Goal: Complete application form

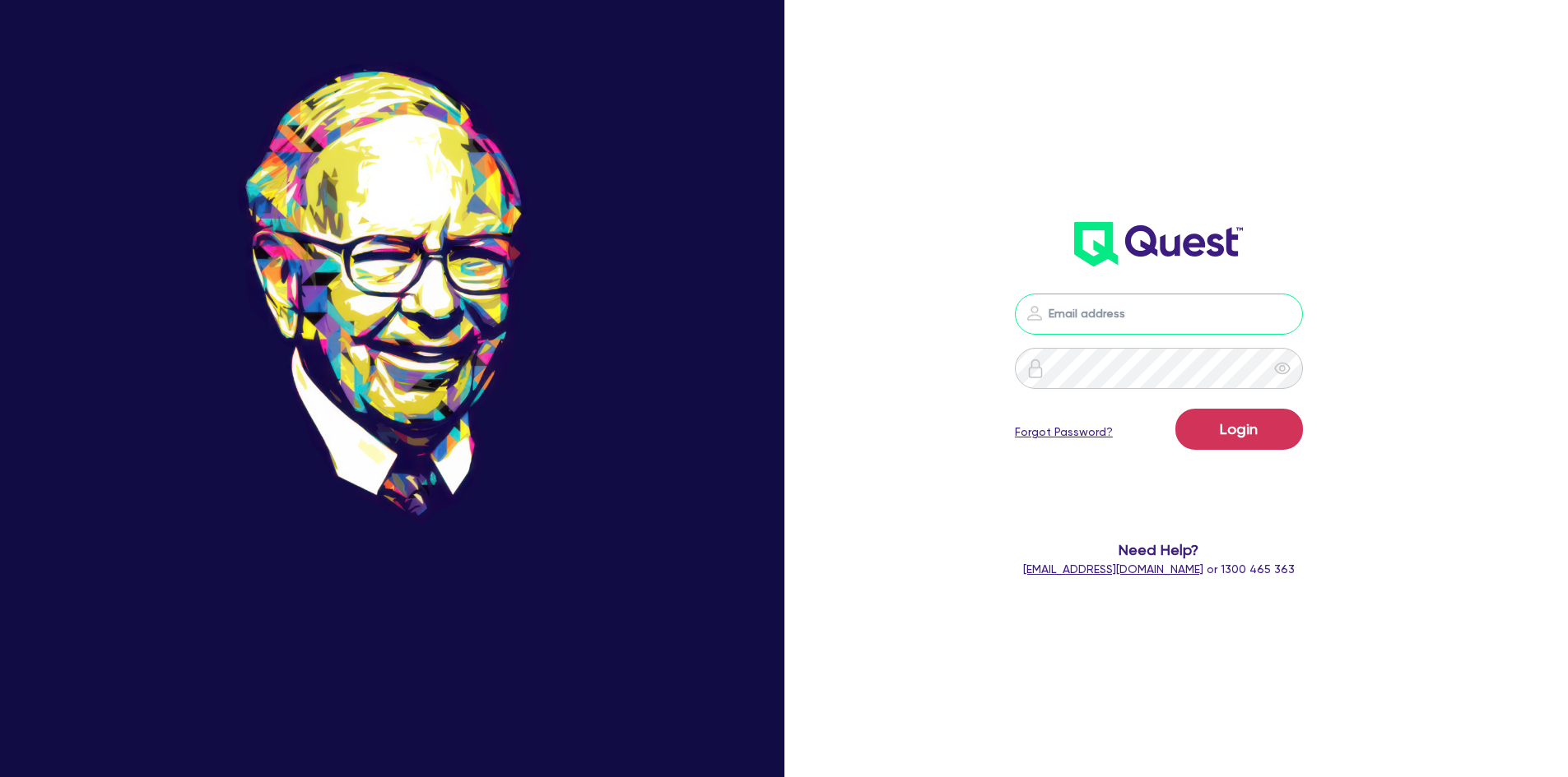
click at [1059, 318] on input "email" at bounding box center [1158, 314] width 288 height 41
type input "[PERSON_NAME][EMAIL_ADDRESS][DOMAIN_NAME]"
click at [1175, 409] on button "Login" at bounding box center [1239, 429] width 127 height 41
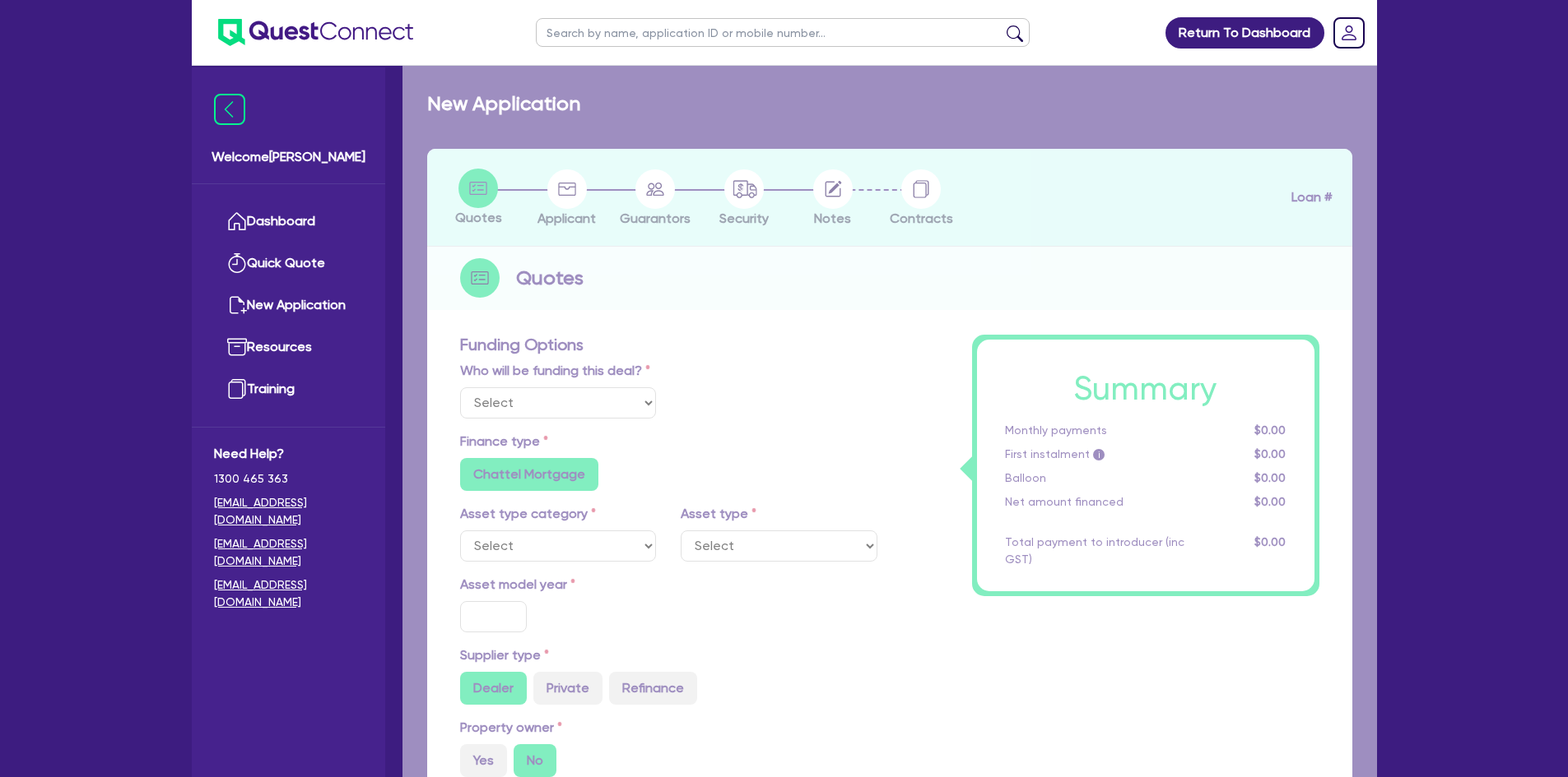
select select "Other"
radio input "false"
radio input "true"
type input "30,000"
type input "3.63"
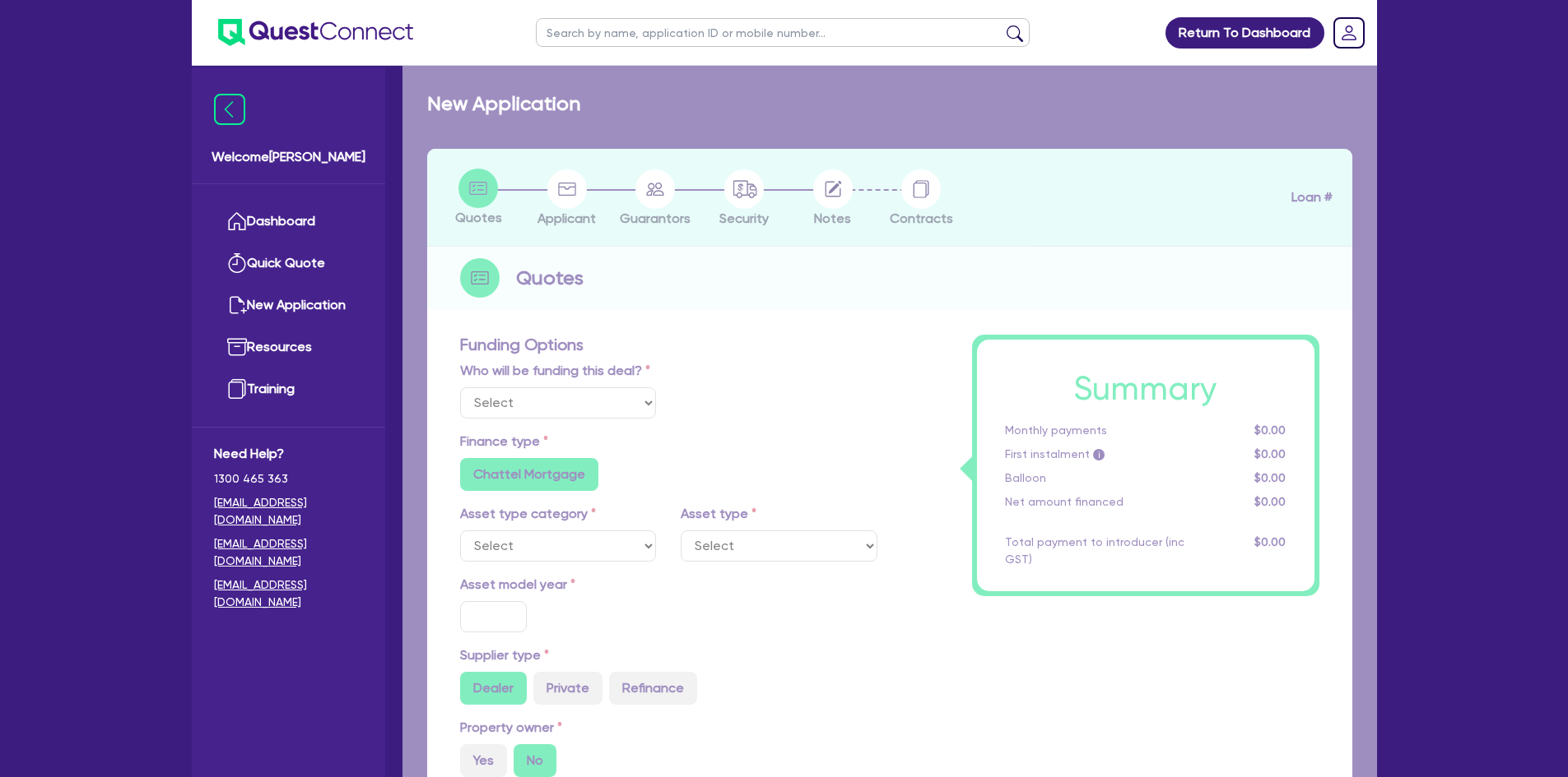
type input "1,090.91"
type input "23.95"
radio input "false"
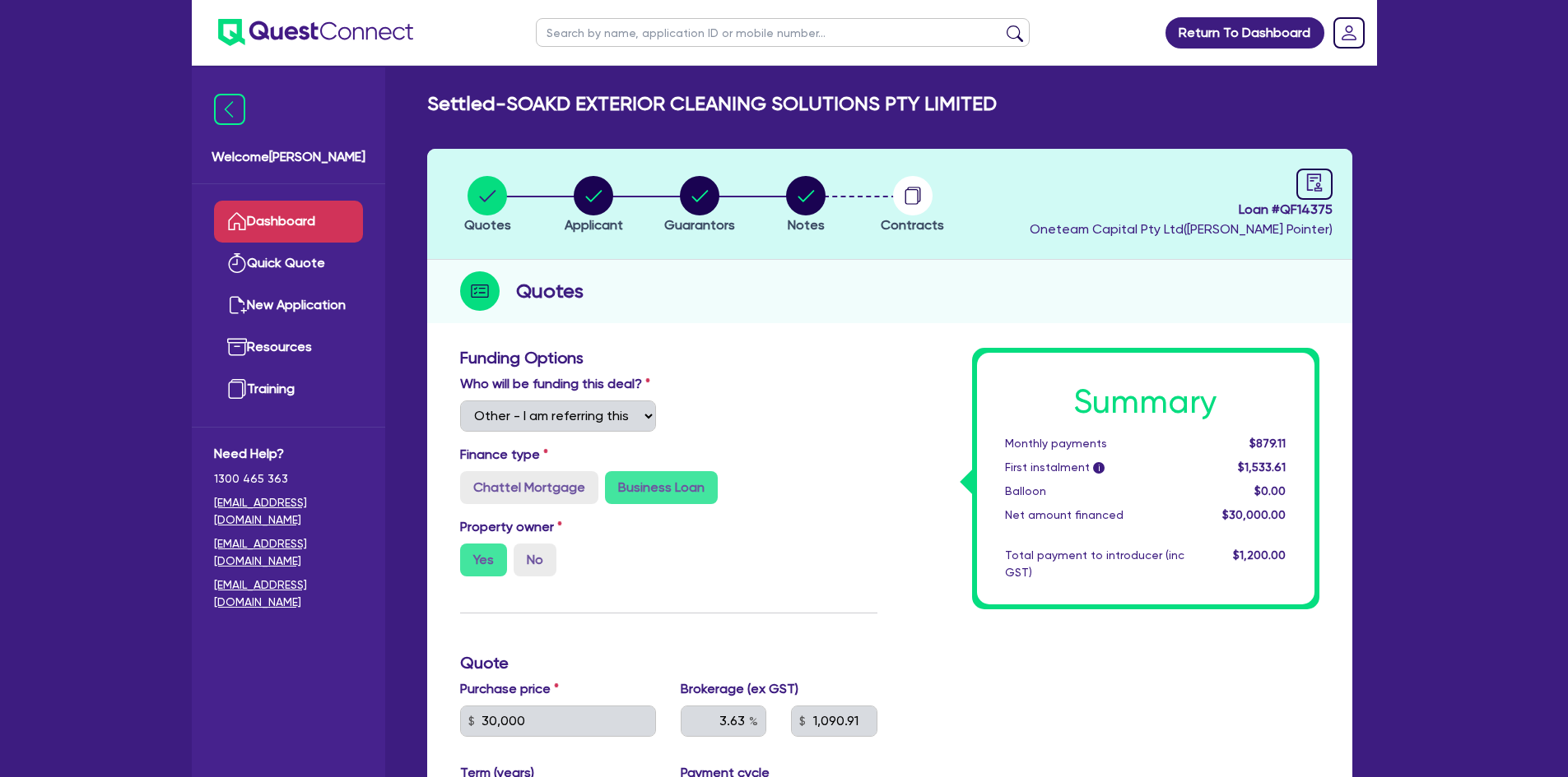
click at [289, 239] on link "Dashboard" at bounding box center [288, 222] width 149 height 42
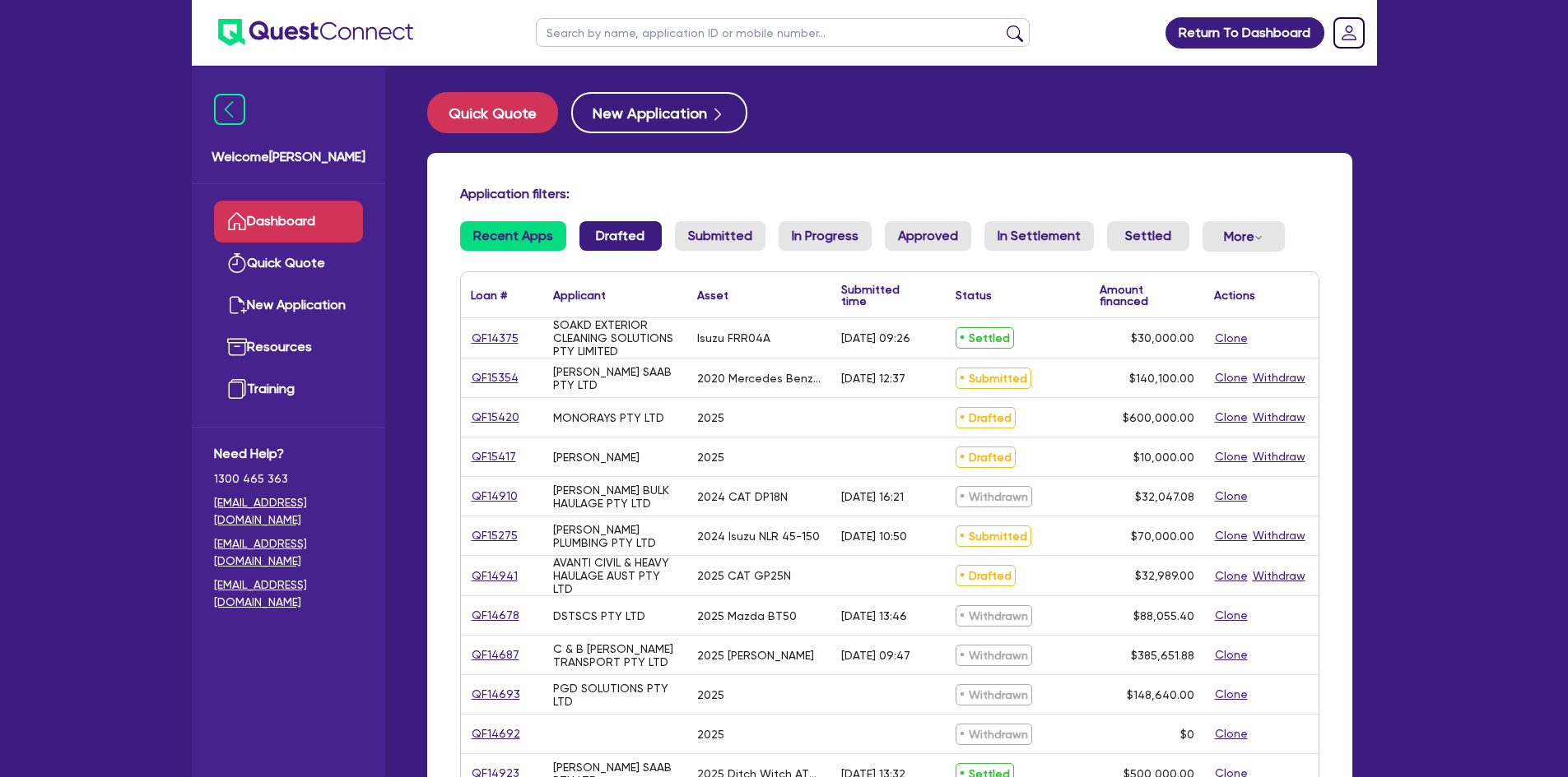
click at [621, 230] on link "Drafted" at bounding box center [620, 236] width 83 height 30
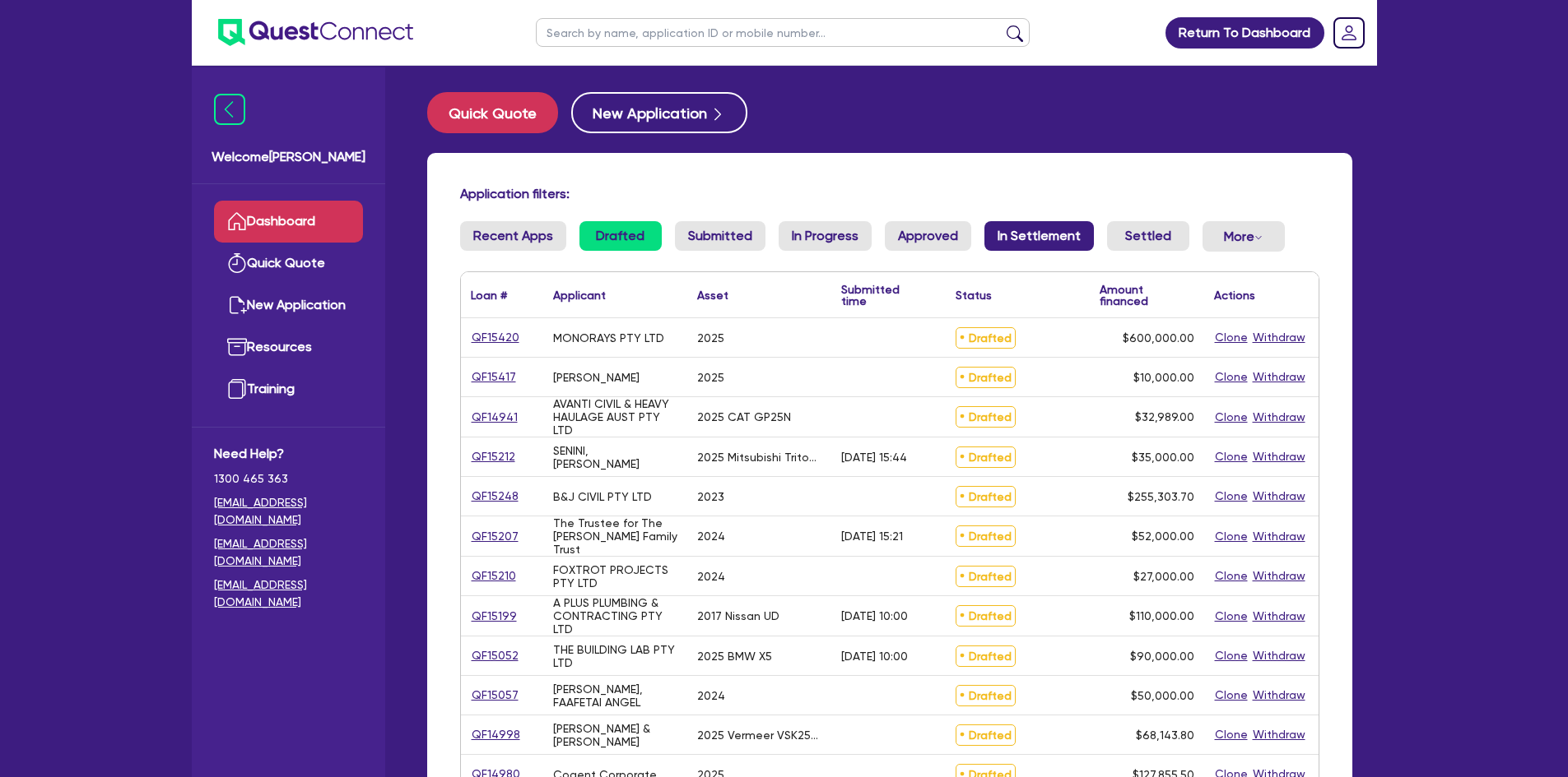
click at [1009, 232] on link "In Settlement" at bounding box center [1039, 236] width 109 height 30
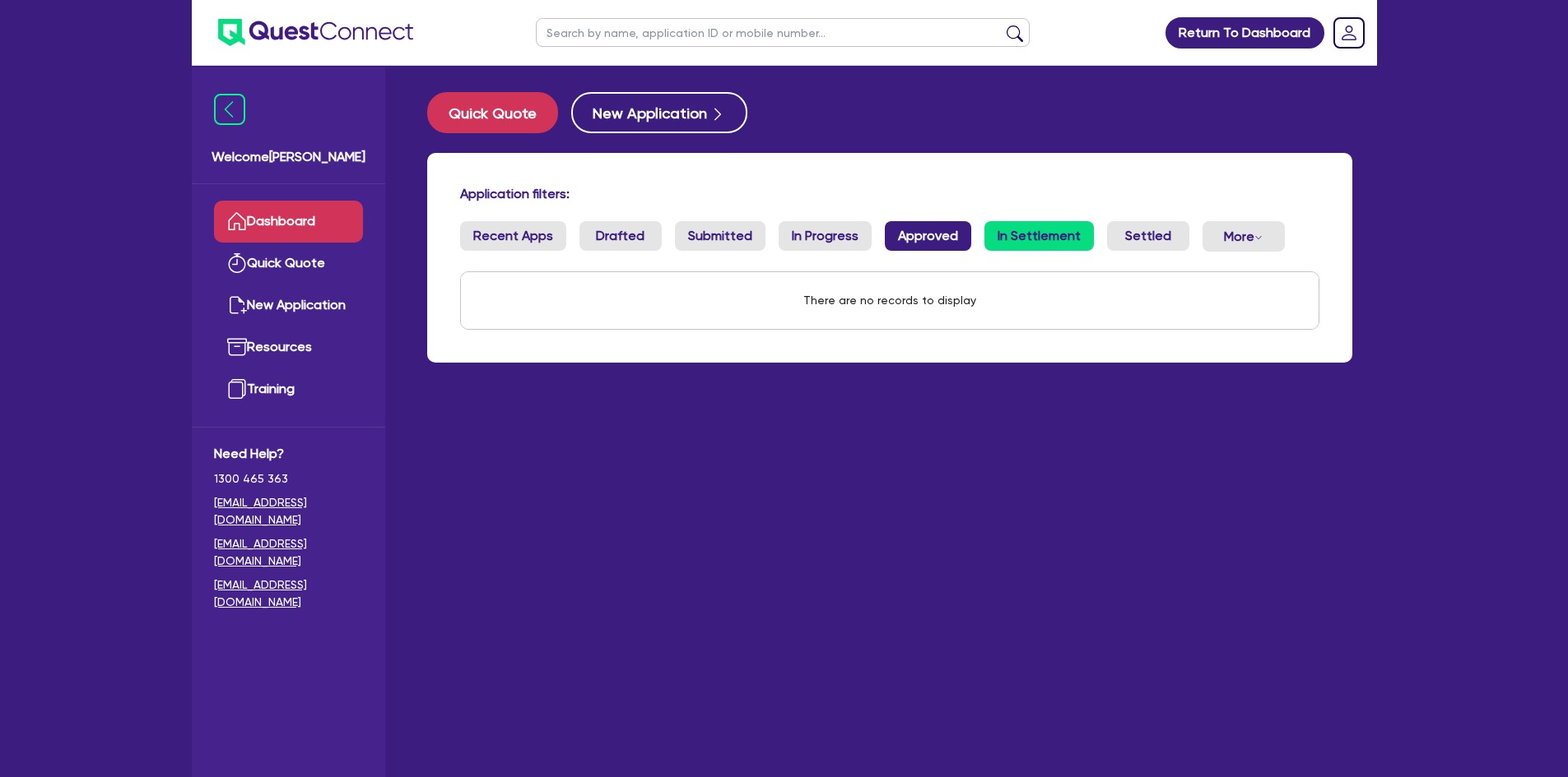
click at [923, 230] on link "Approved" at bounding box center [927, 236] width 86 height 30
click at [756, 246] on ul "Recent Apps Drafted Submitted In Progress Approved In Settlement Settled More W…" at bounding box center [889, 244] width 859 height 44
click at [734, 240] on link "Submitted" at bounding box center [720, 236] width 91 height 30
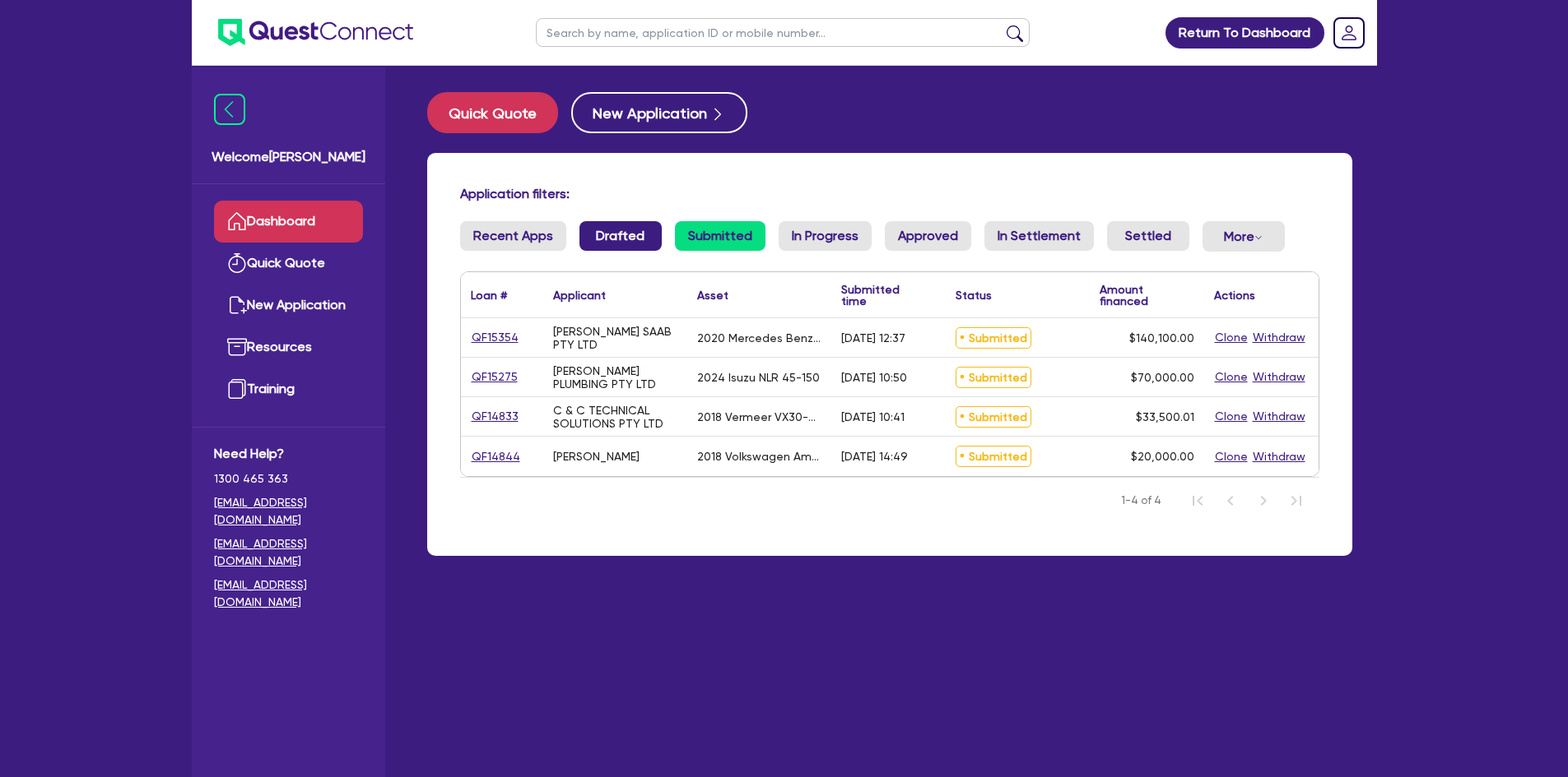
click at [611, 235] on link "Drafted" at bounding box center [620, 236] width 83 height 30
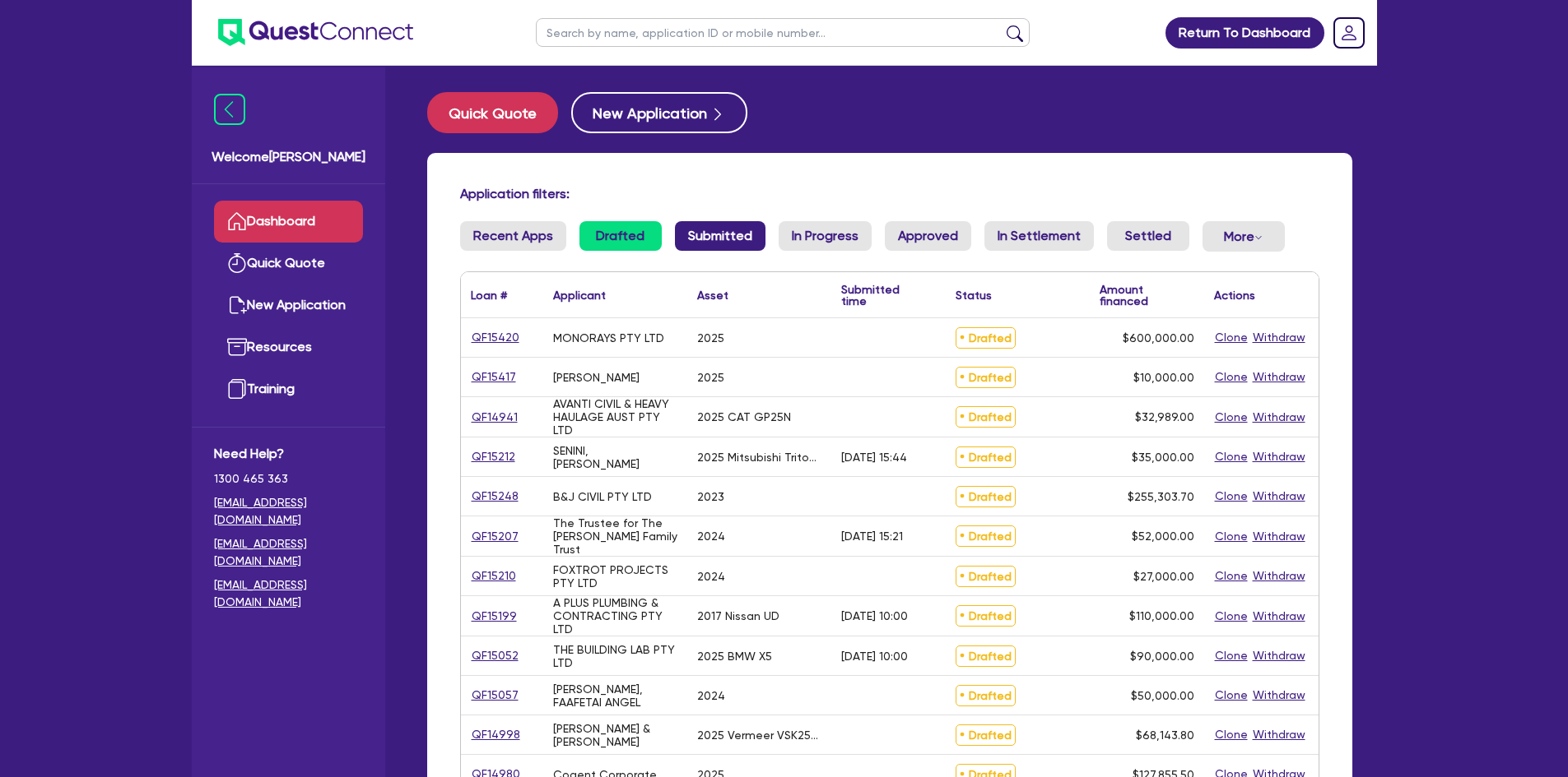
click at [692, 234] on link "Submitted" at bounding box center [720, 236] width 91 height 30
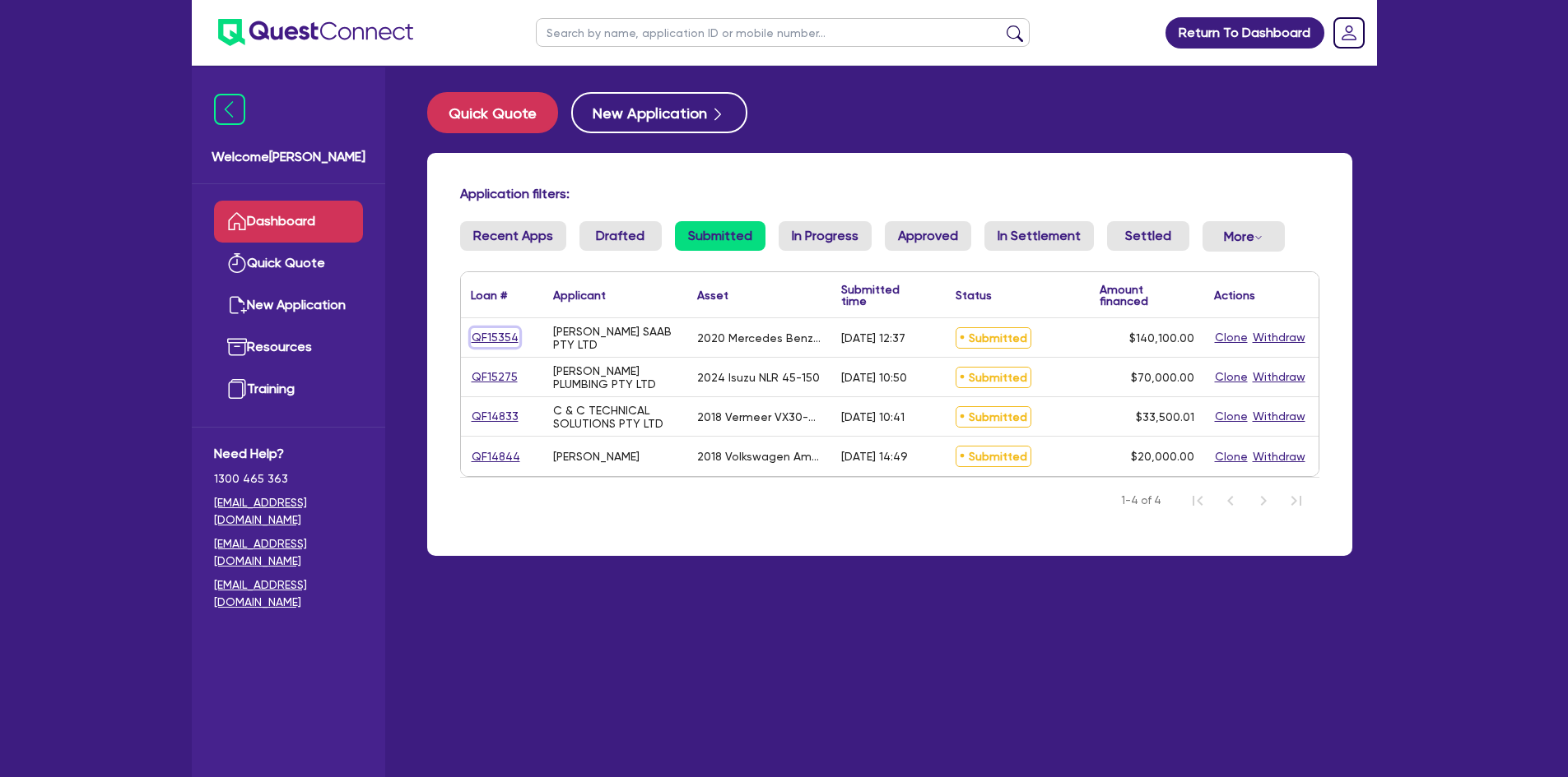
click at [500, 343] on link "QF15354" at bounding box center [494, 337] width 48 height 19
select select "Other"
select select "PRIMARY_ASSETS"
select select "HEAVY_TRUCKS"
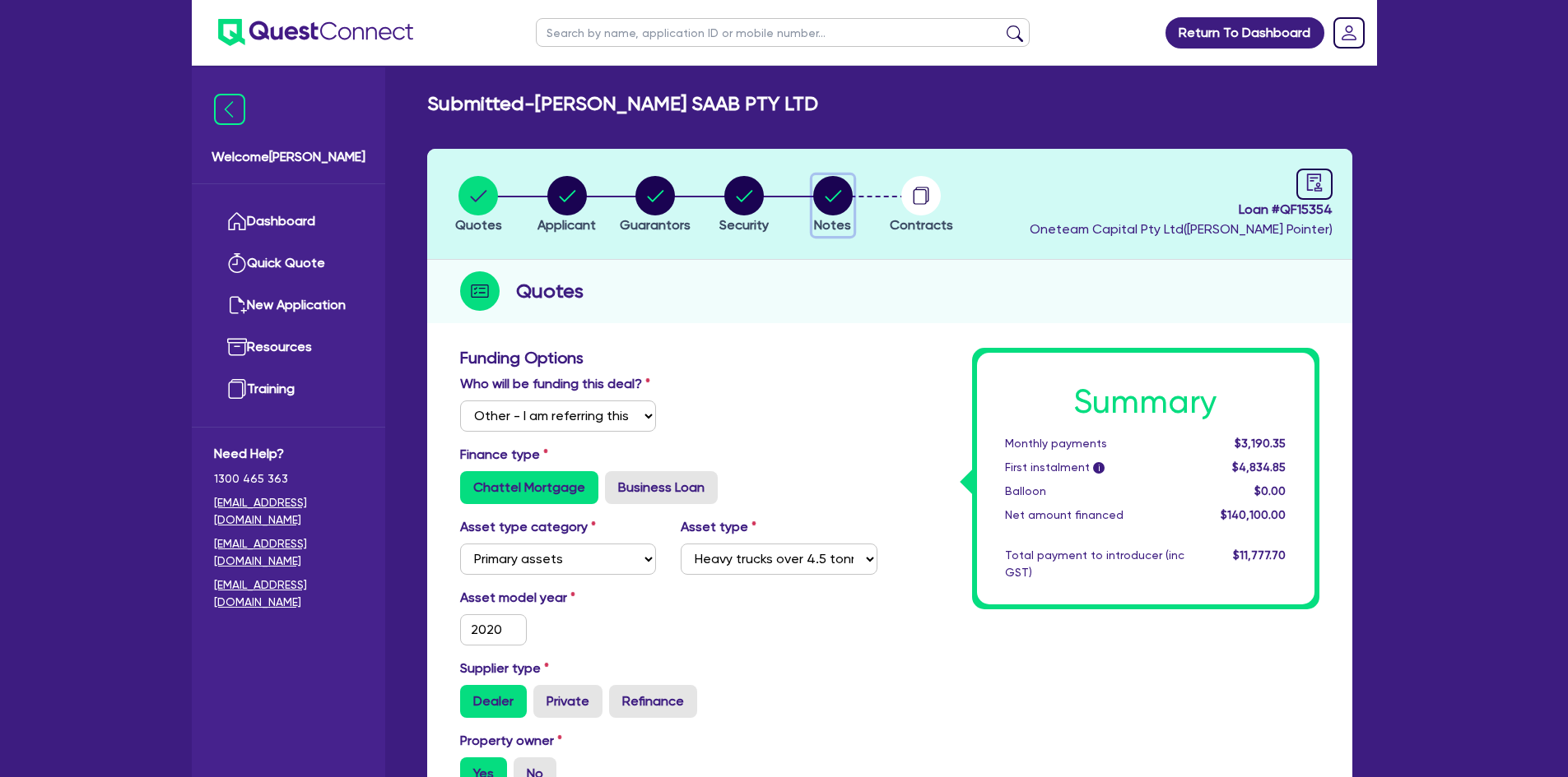
click at [840, 194] on circle "button" at bounding box center [832, 195] width 39 height 39
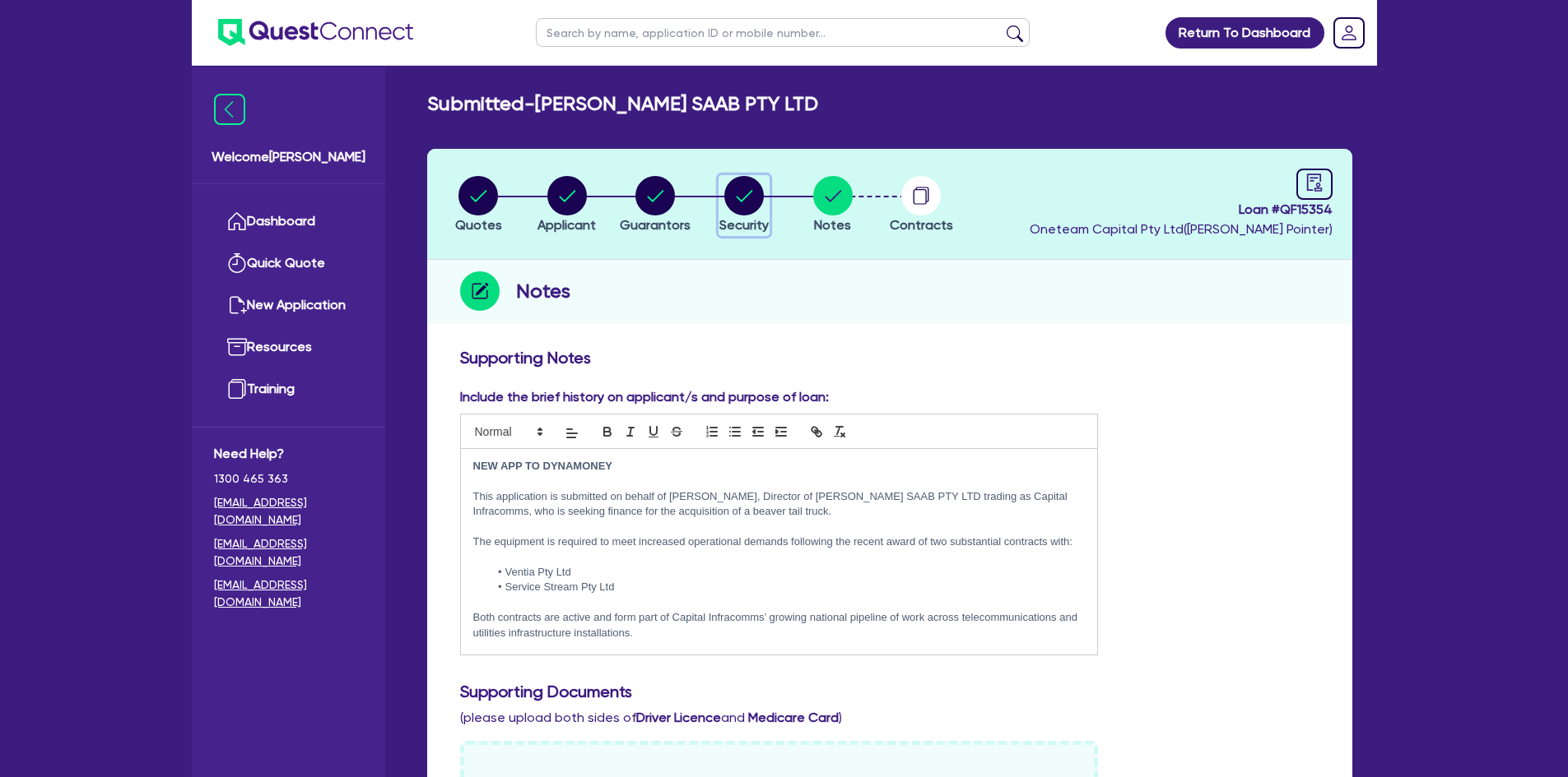
click at [763, 202] on circle "button" at bounding box center [744, 195] width 39 height 39
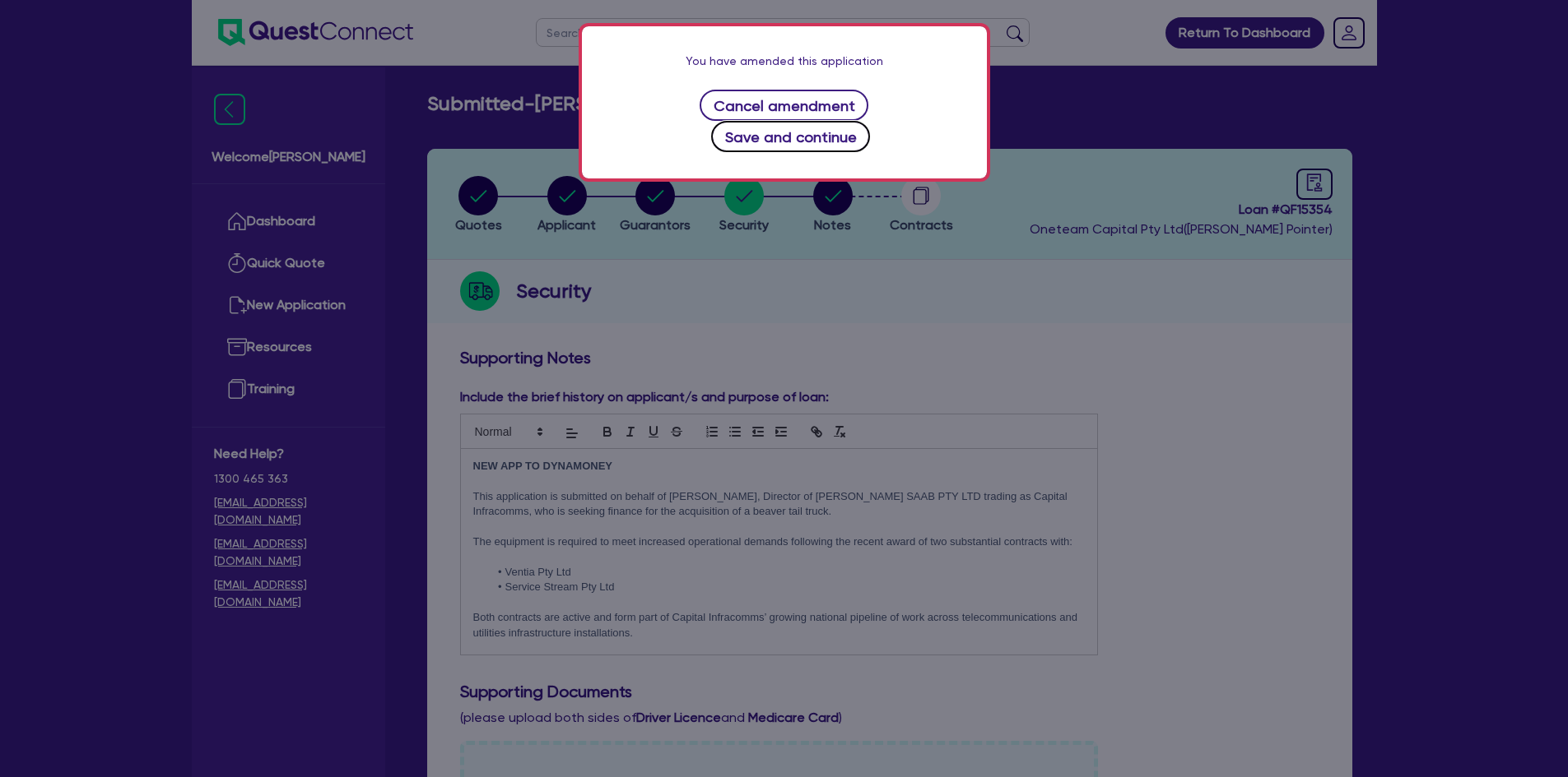
click at [850, 121] on button "Save and continue" at bounding box center [790, 136] width 159 height 31
select select "PRIMARY_ASSETS"
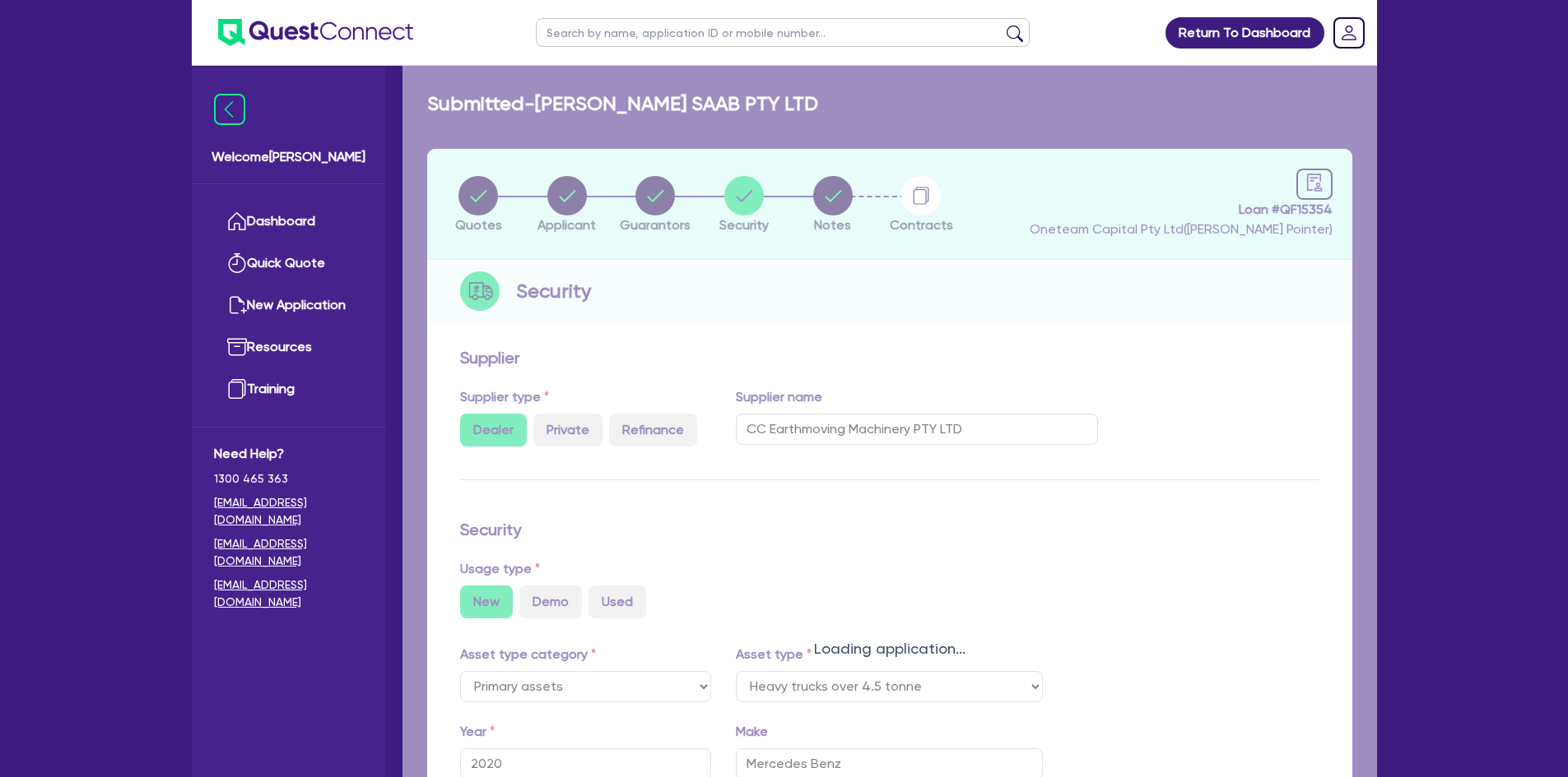
select select "HEAVY_TRUCKS"
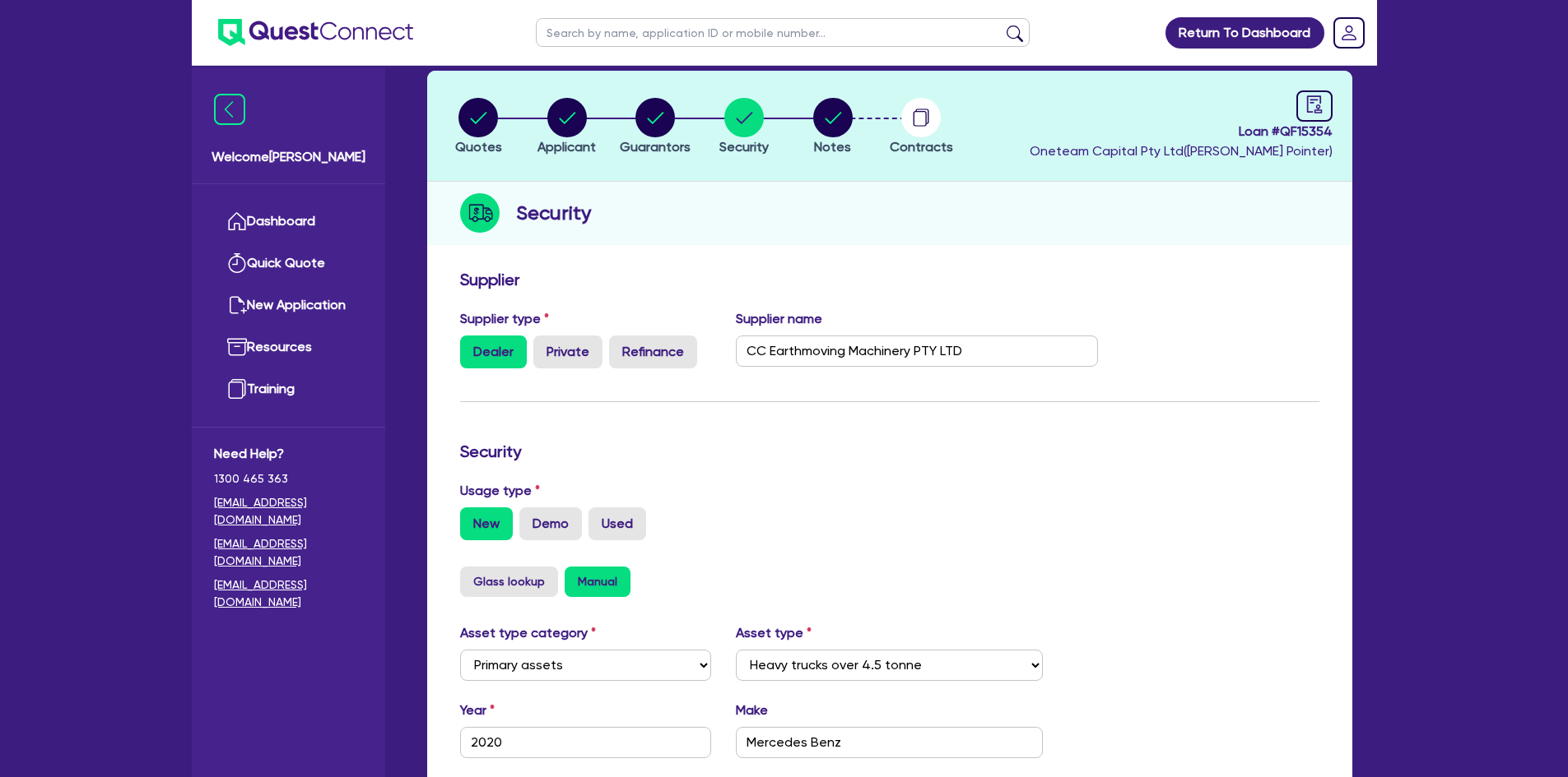
scroll to position [489, 0]
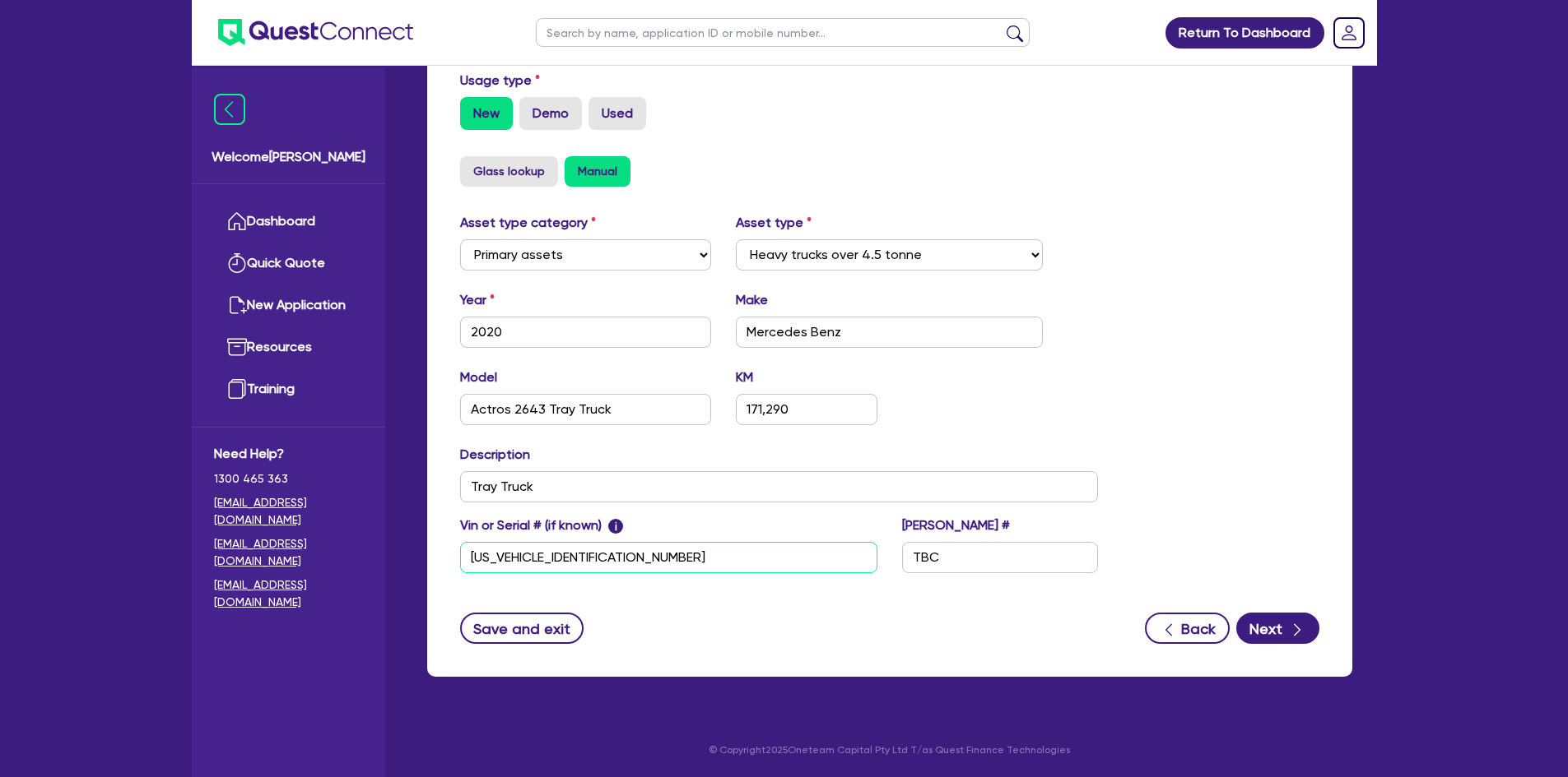
drag, startPoint x: 620, startPoint y: 557, endPoint x: 475, endPoint y: 562, distance: 145.1
click at [475, 562] on input "[US_VEHICLE_IDENTIFICATION_NUMBER]" at bounding box center [668, 558] width 417 height 31
